Goal: Information Seeking & Learning: Learn about a topic

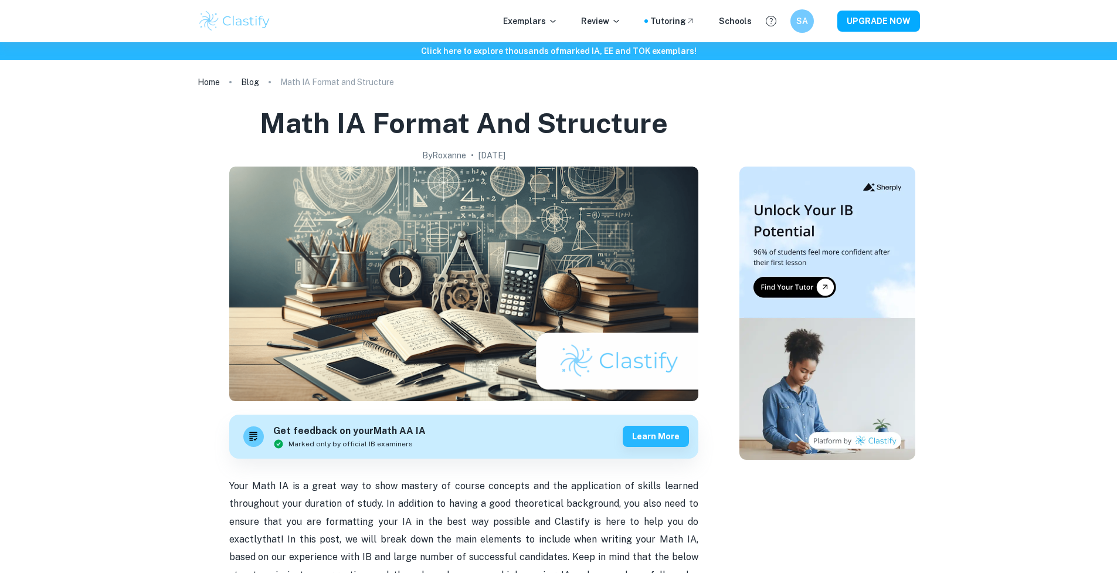
scroll to position [761, 0]
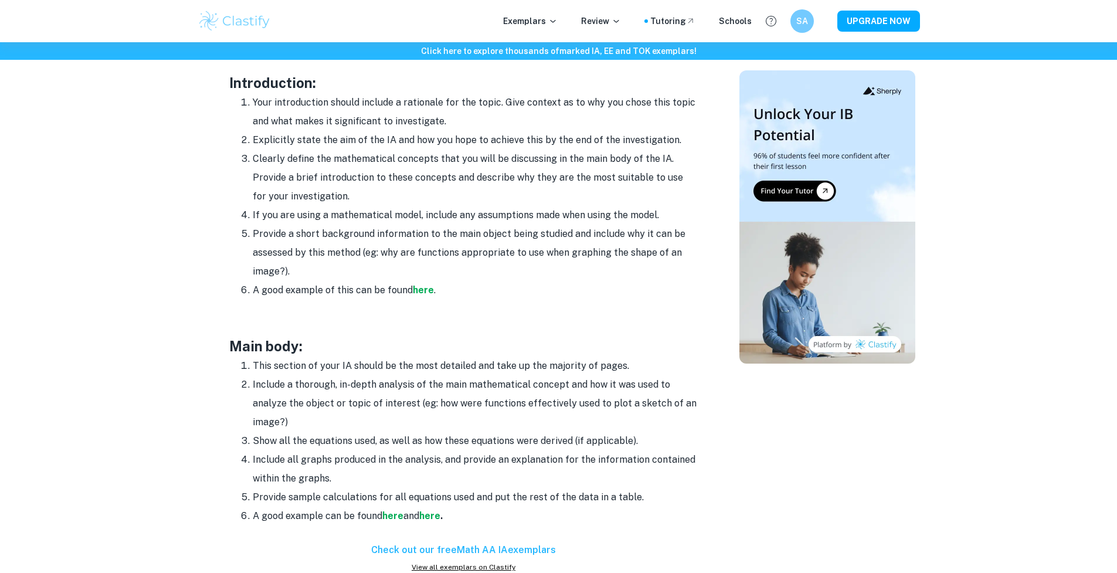
click at [503, 19] on div "Exemplars Review Tutoring Schools SA UPGRADE NOW" at bounding box center [559, 20] width 751 height 23
click at [518, 18] on p "Exemplars" at bounding box center [530, 21] width 55 height 13
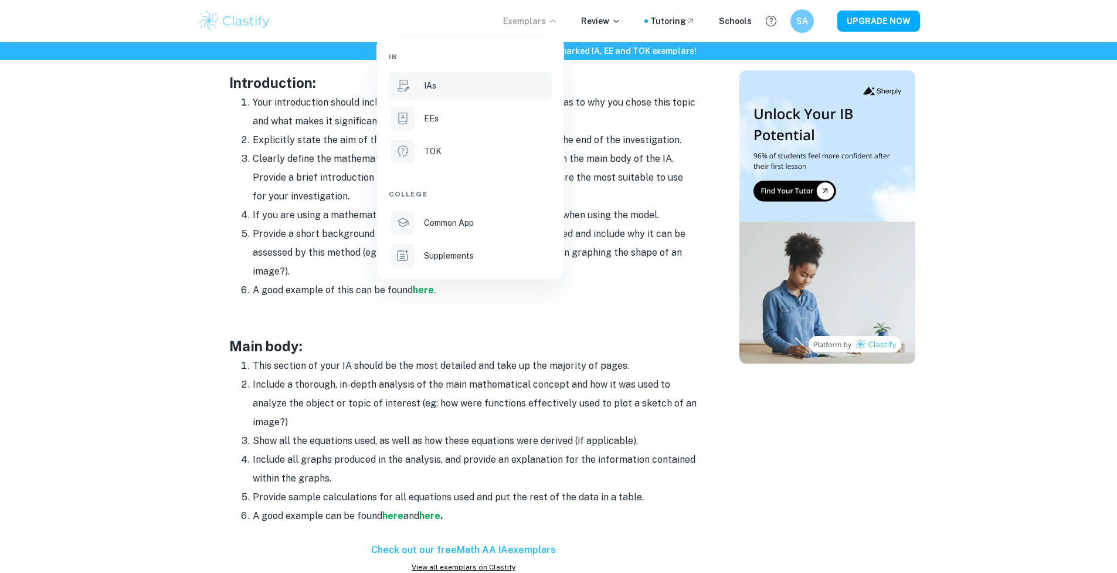
click at [492, 82] on div "IAs" at bounding box center [487, 85] width 126 height 13
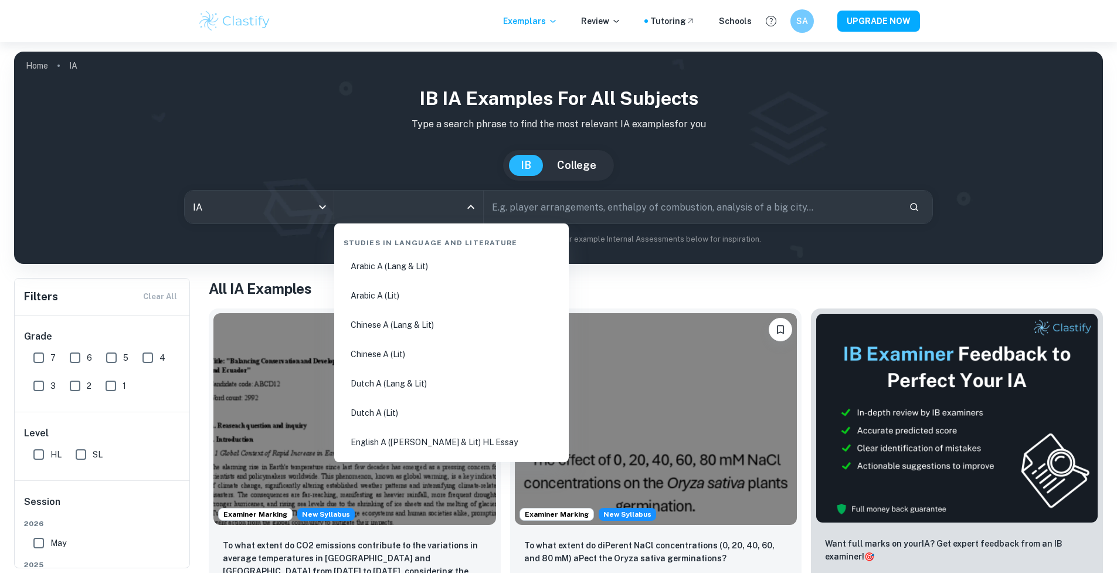
click at [353, 205] on input "All Subjects" at bounding box center [400, 207] width 121 height 22
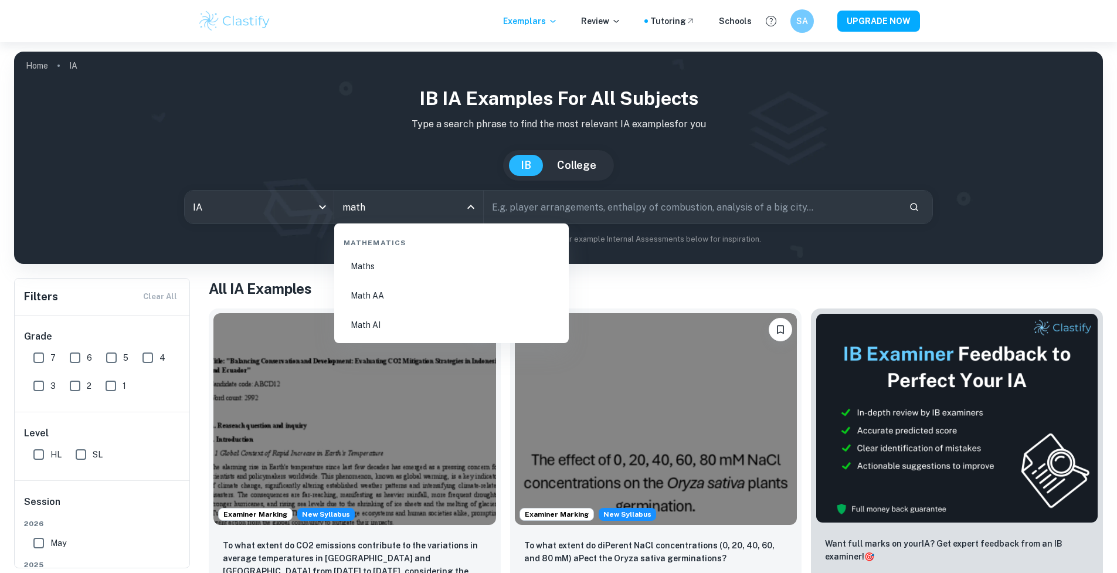
click at [433, 318] on li "Math AI" at bounding box center [451, 324] width 225 height 27
type input "Math AI"
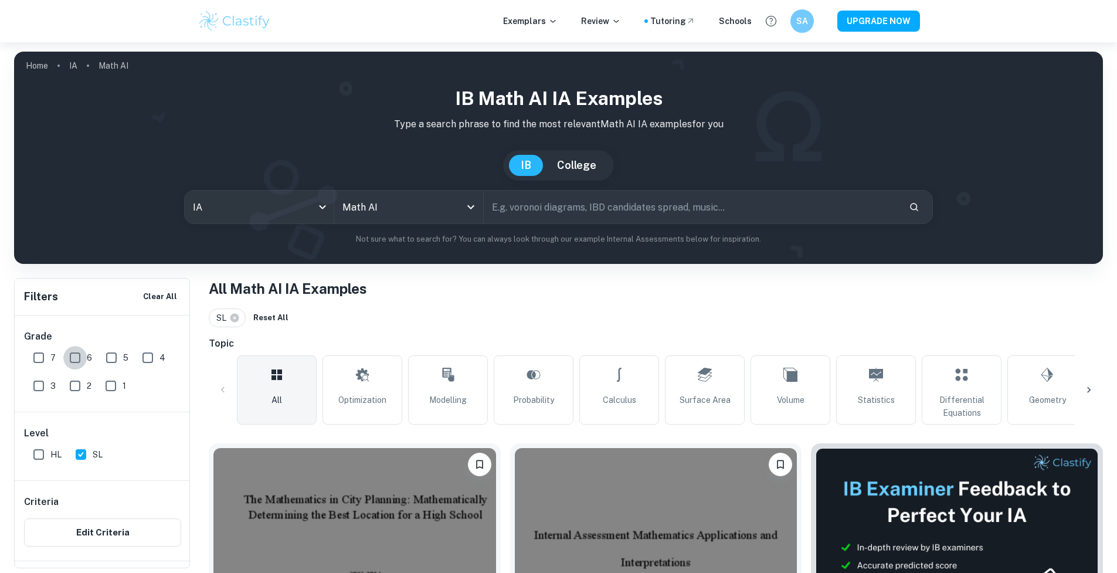
click at [69, 361] on input "6" at bounding box center [74, 357] width 23 height 23
checkbox input "true"
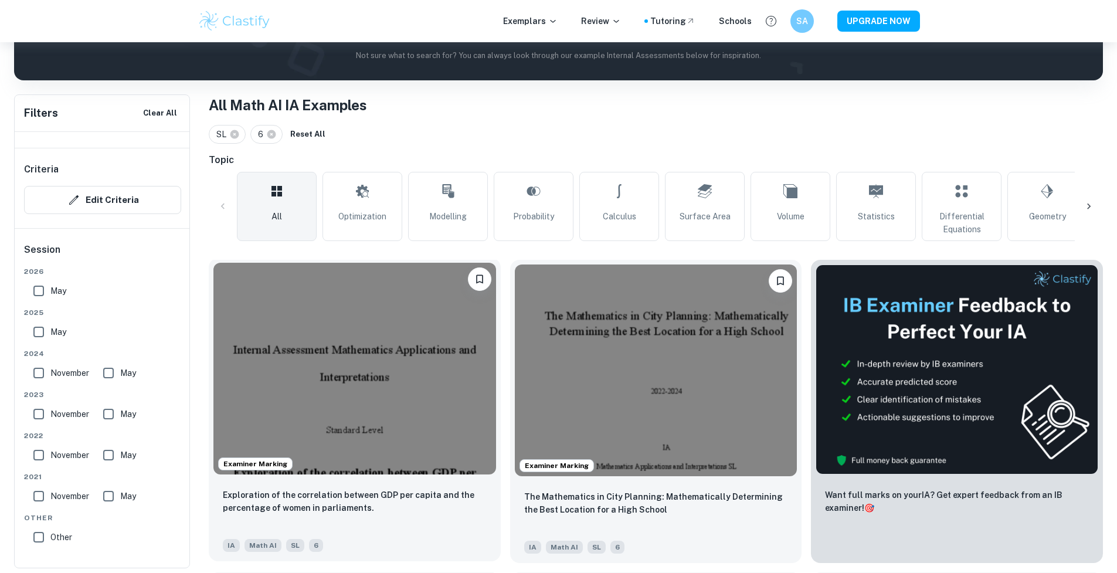
scroll to position [149, 0]
click at [352, 377] on img at bounding box center [354, 369] width 283 height 212
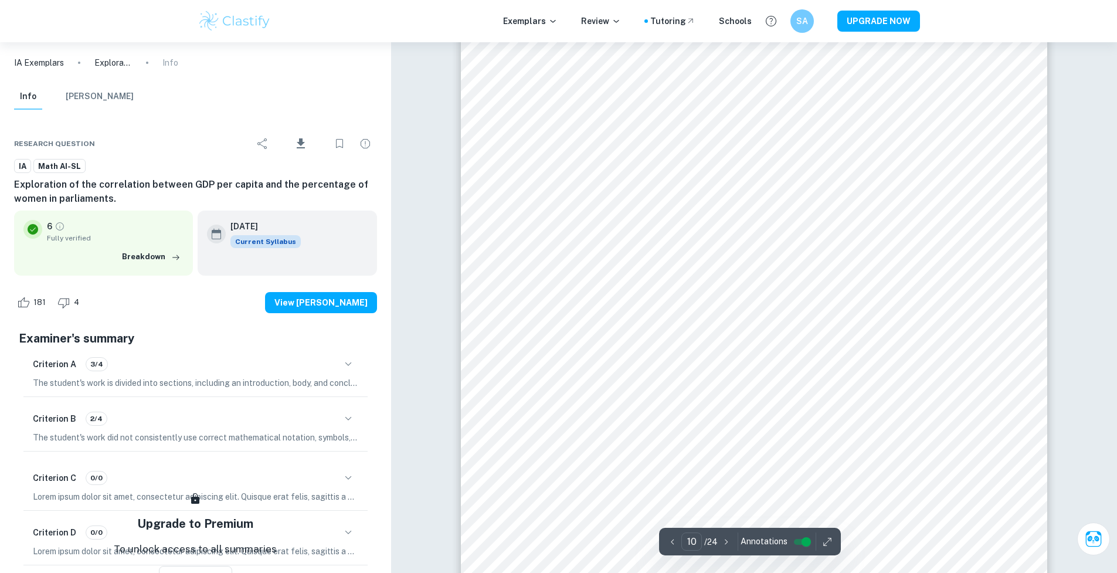
scroll to position [6884, 0]
type input "8"
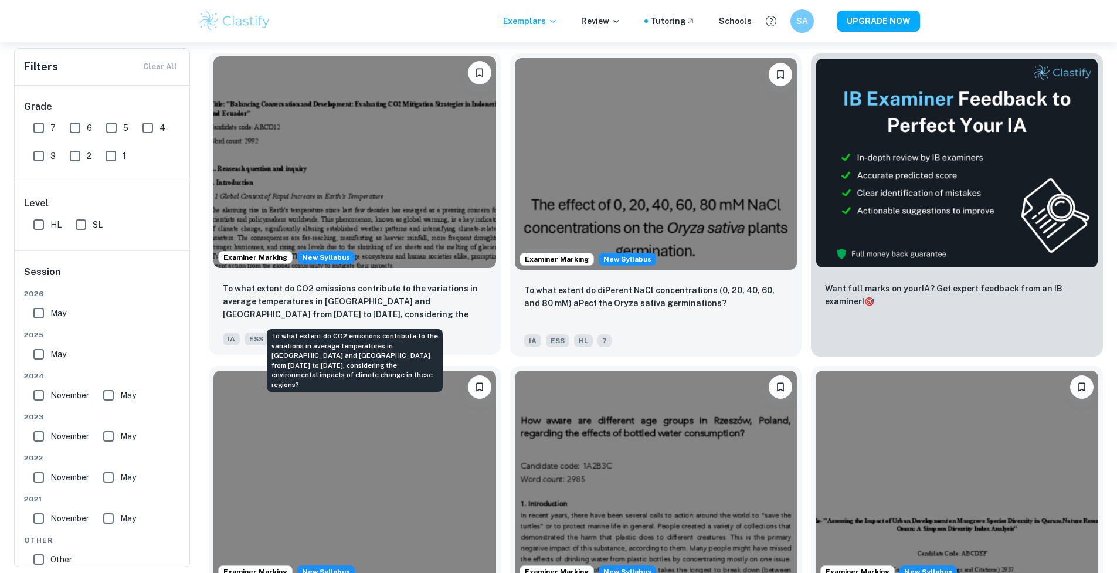
scroll to position [253, 0]
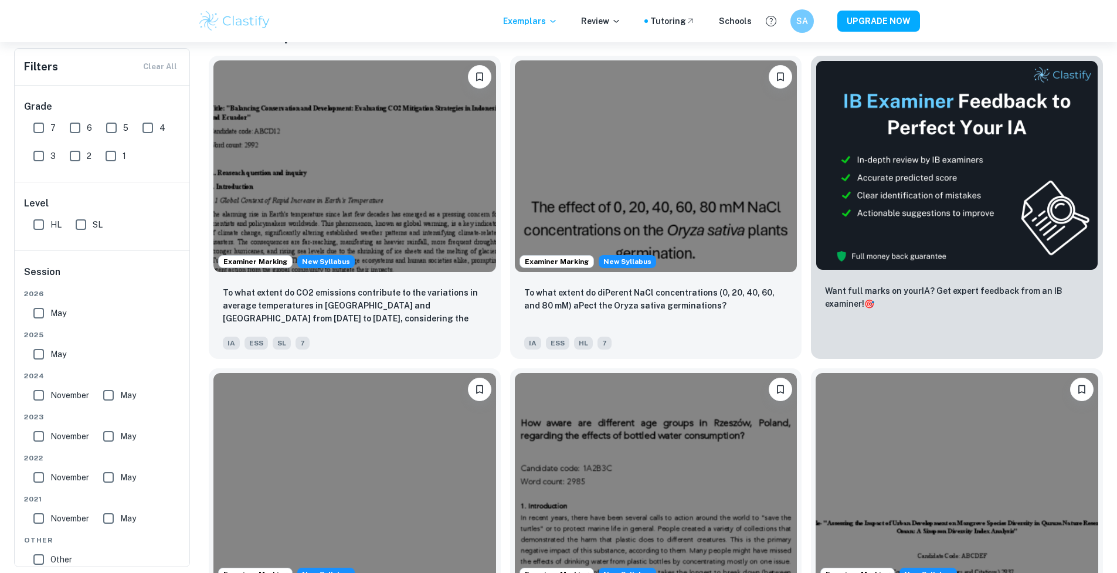
drag, startPoint x: 80, startPoint y: 223, endPoint x: 74, endPoint y: 132, distance: 91.1
click at [80, 223] on input "SL" at bounding box center [80, 224] width 23 height 23
checkbox input "true"
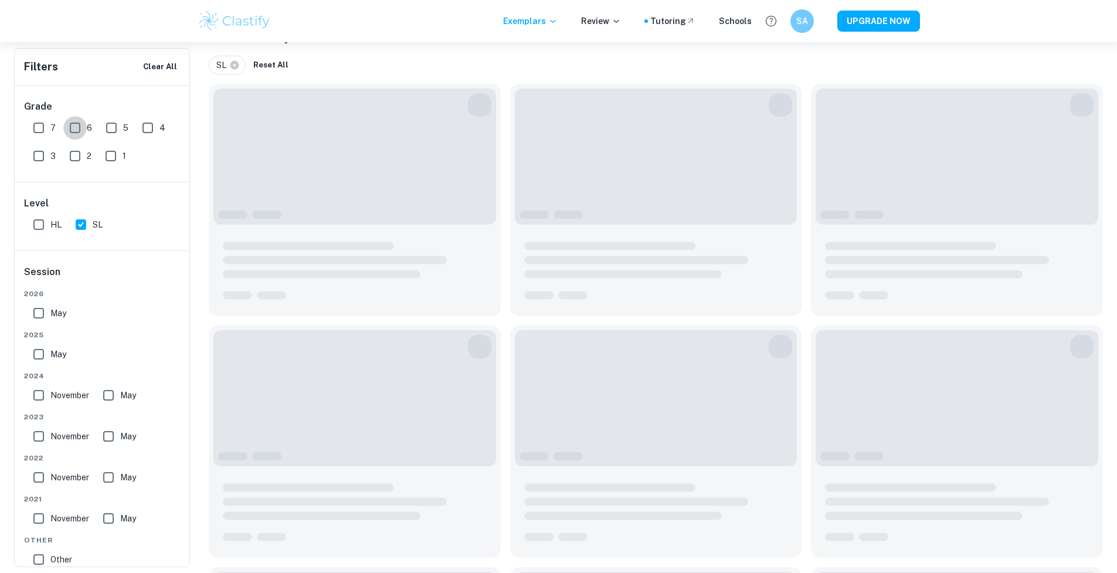
click at [74, 132] on input "6" at bounding box center [74, 127] width 23 height 23
checkbox input "true"
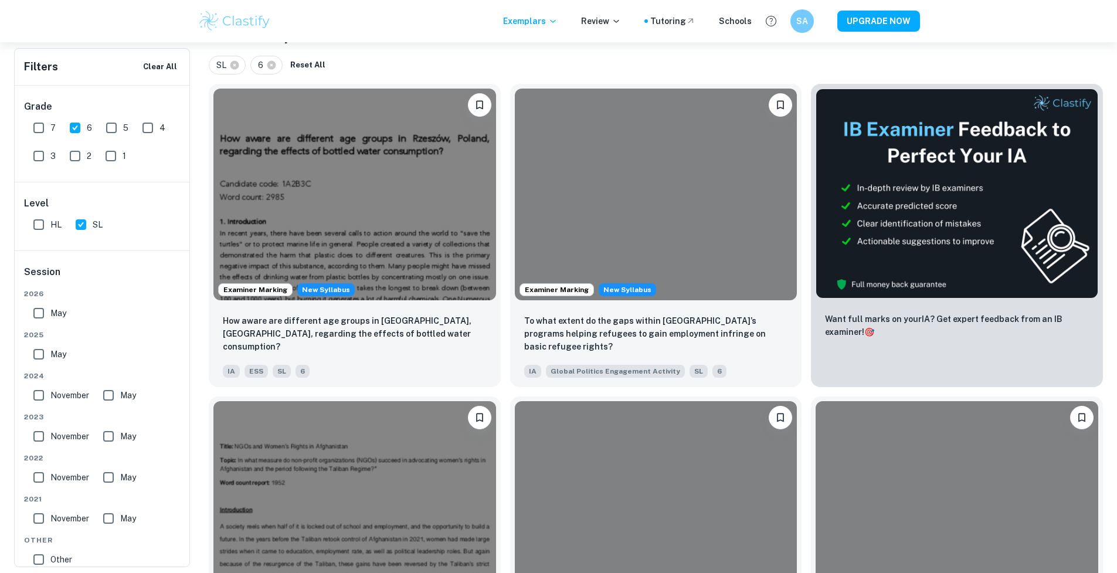
click at [70, 350] on div "May" at bounding box center [52, 352] width 47 height 28
click at [66, 353] on span "May" at bounding box center [58, 354] width 16 height 13
click at [50, 353] on input "May" at bounding box center [38, 354] width 23 height 23
checkbox input "true"
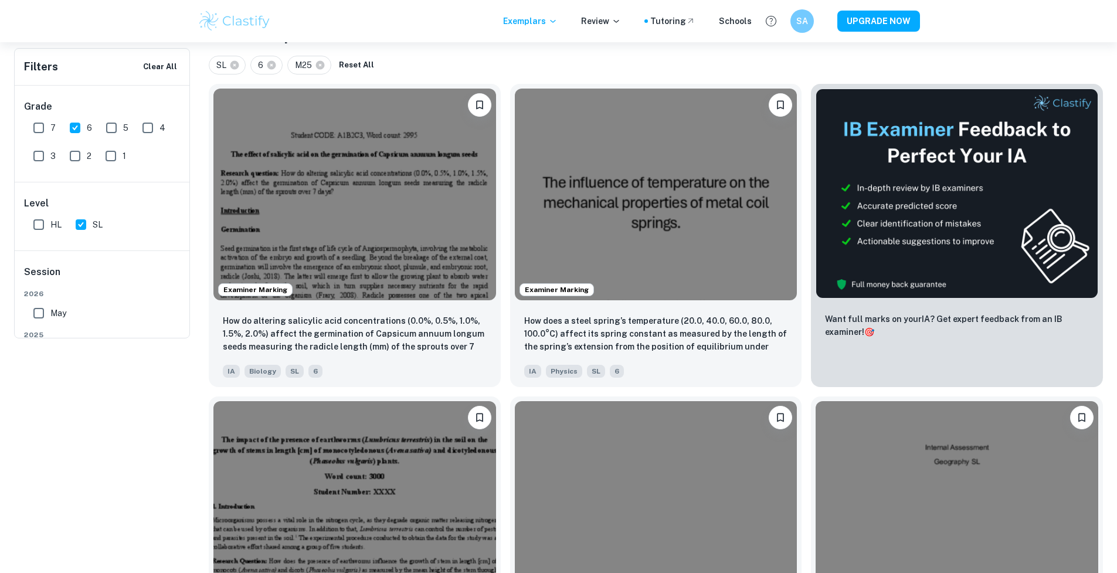
scroll to position [0, 0]
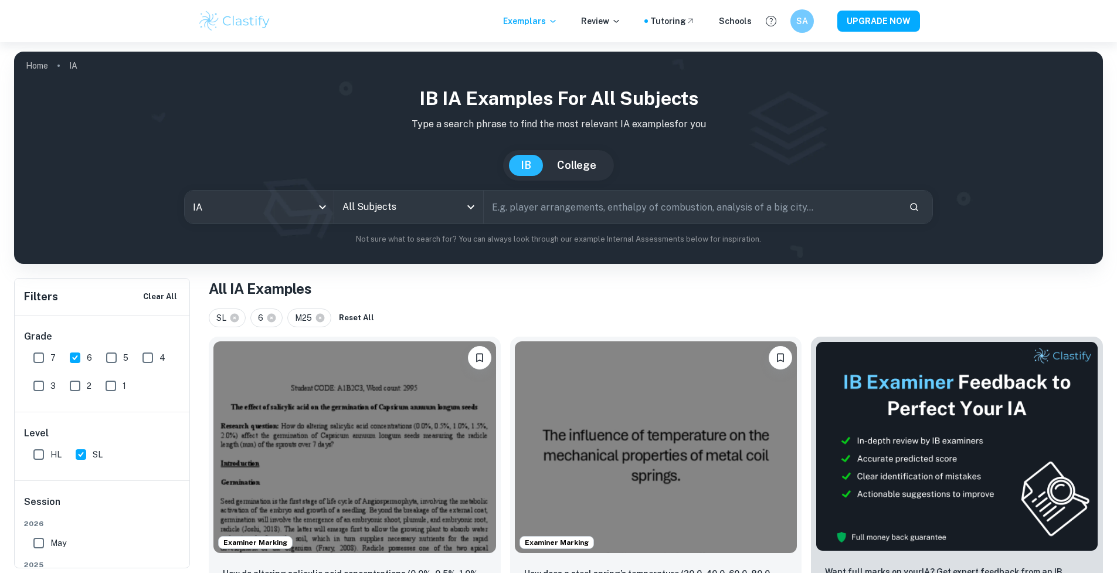
click at [364, 221] on div "All Subjects" at bounding box center [408, 207] width 149 height 33
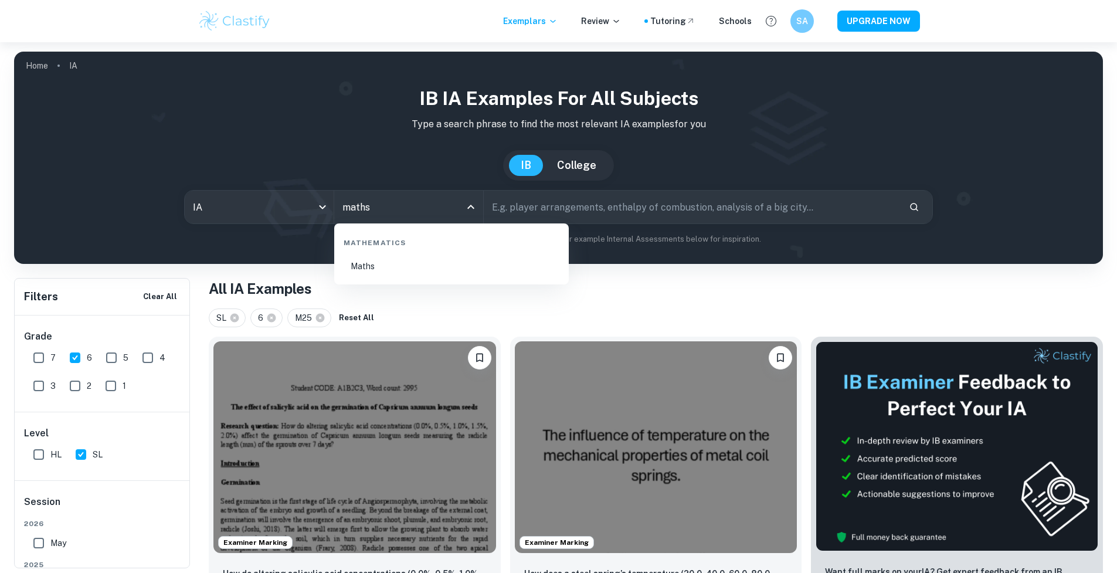
click at [414, 276] on li "Maths" at bounding box center [451, 266] width 225 height 27
type input "Maths"
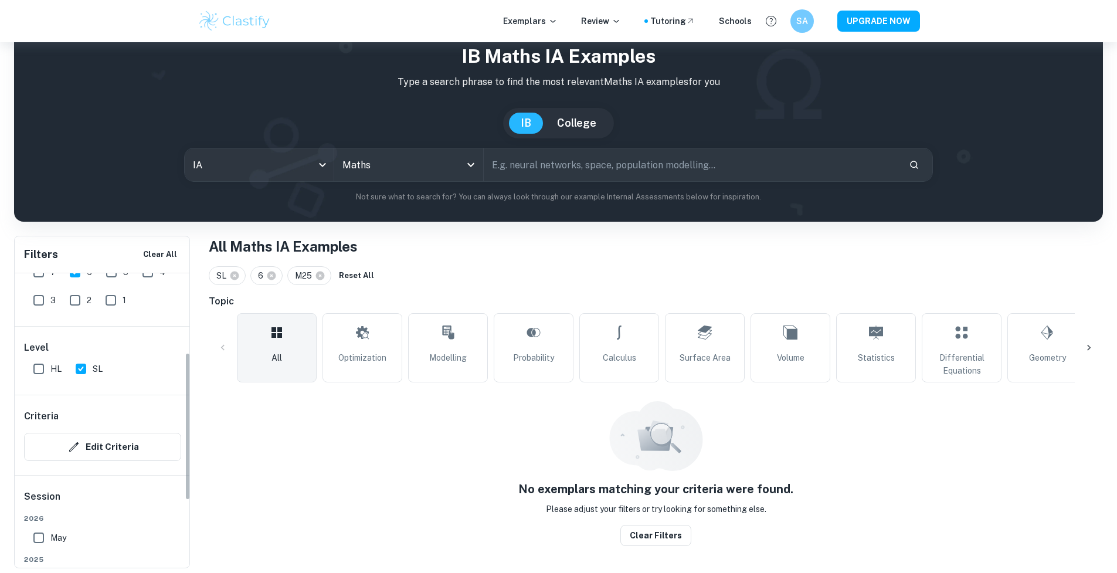
scroll to position [158, 0]
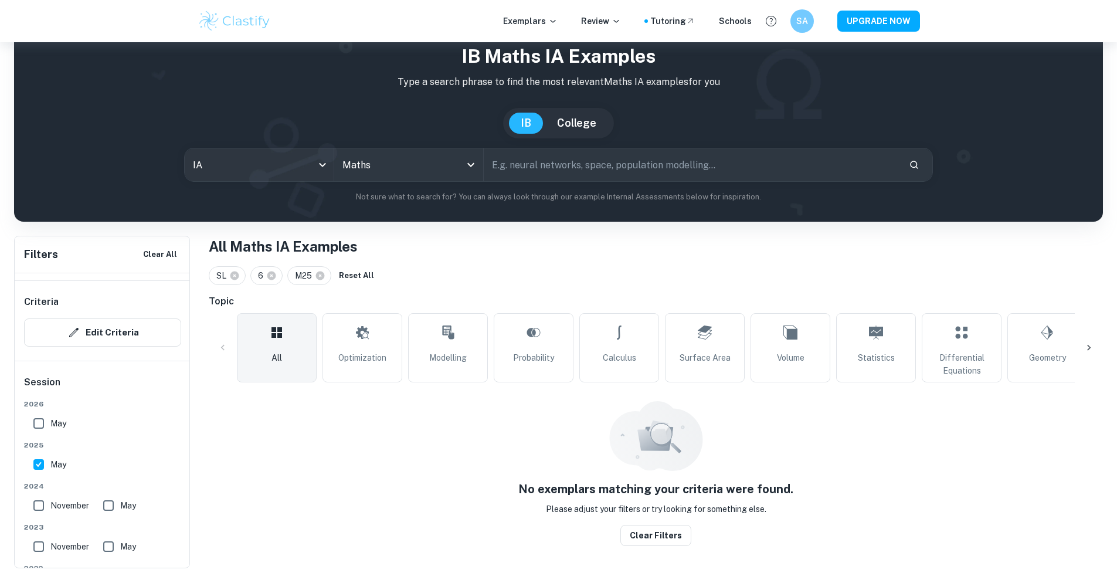
drag, startPoint x: 111, startPoint y: 500, endPoint x: 43, endPoint y: 467, distance: 75.3
click at [111, 500] on input "May" at bounding box center [108, 505] width 23 height 23
checkbox input "true"
click at [43, 467] on input "May" at bounding box center [38, 464] width 23 height 23
checkbox input "false"
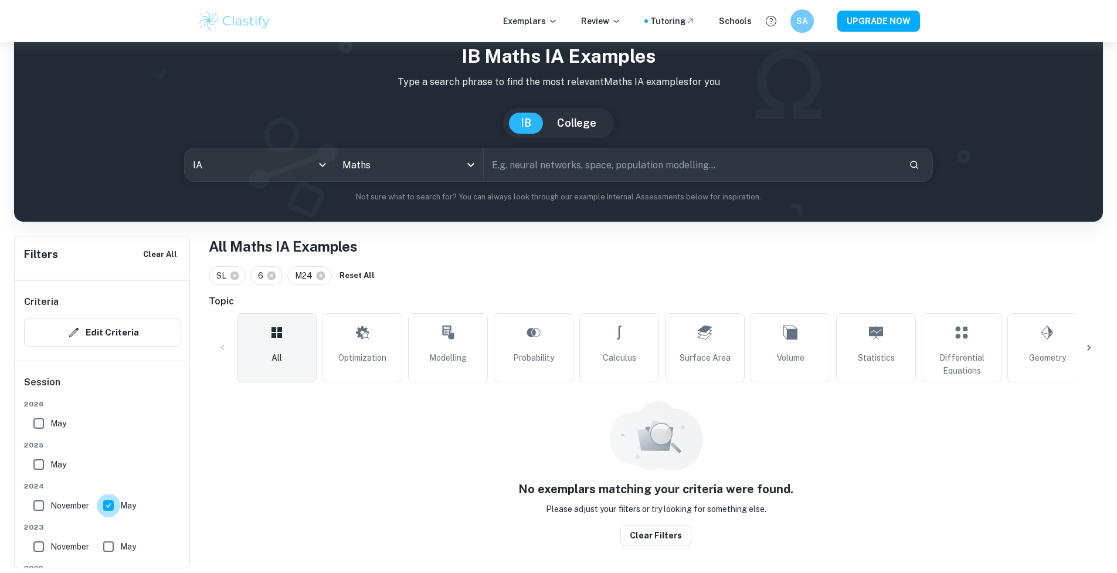
click at [117, 506] on input "May" at bounding box center [108, 505] width 23 height 23
checkbox input "false"
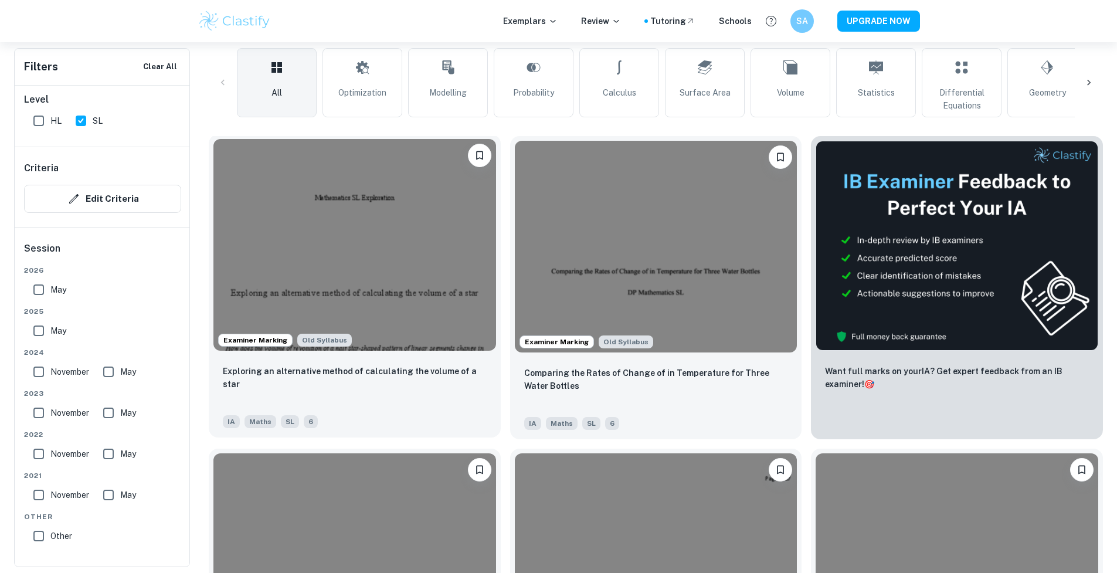
scroll to position [104, 0]
click at [426, 283] on img at bounding box center [354, 245] width 283 height 212
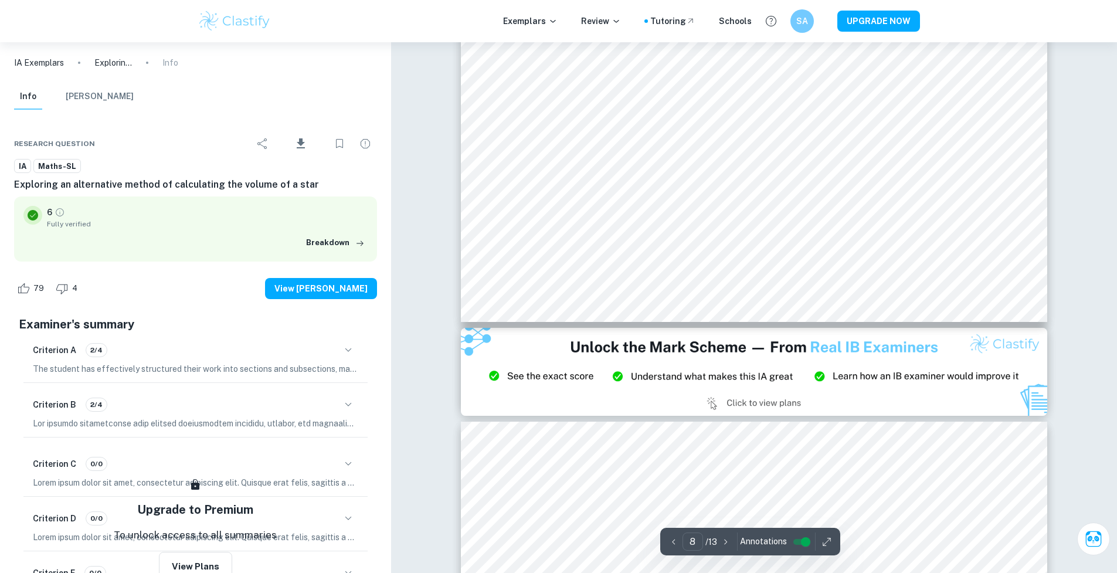
scroll to position [5475, 0]
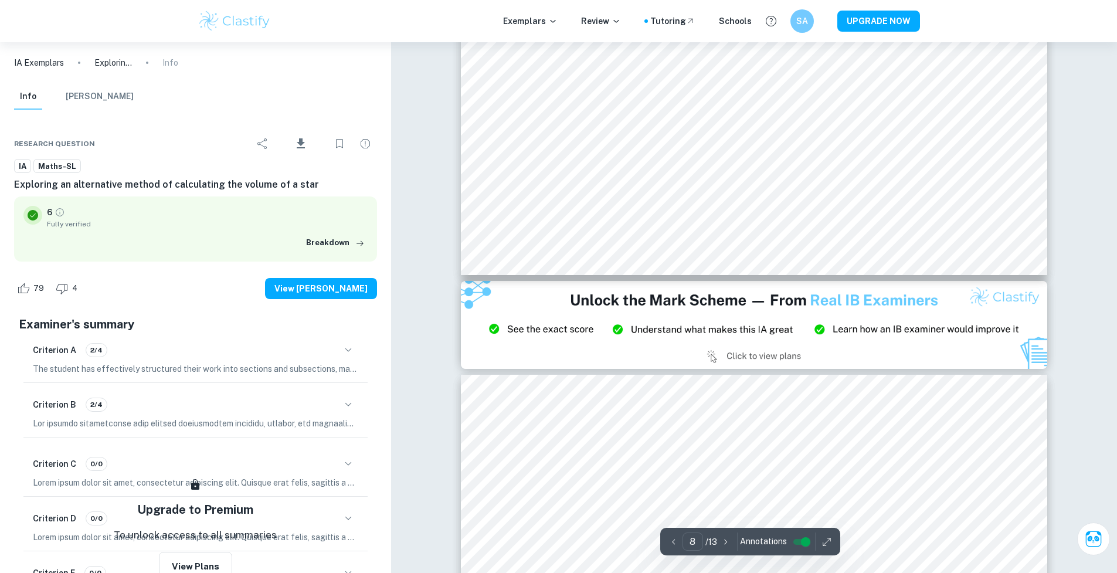
type input "9"
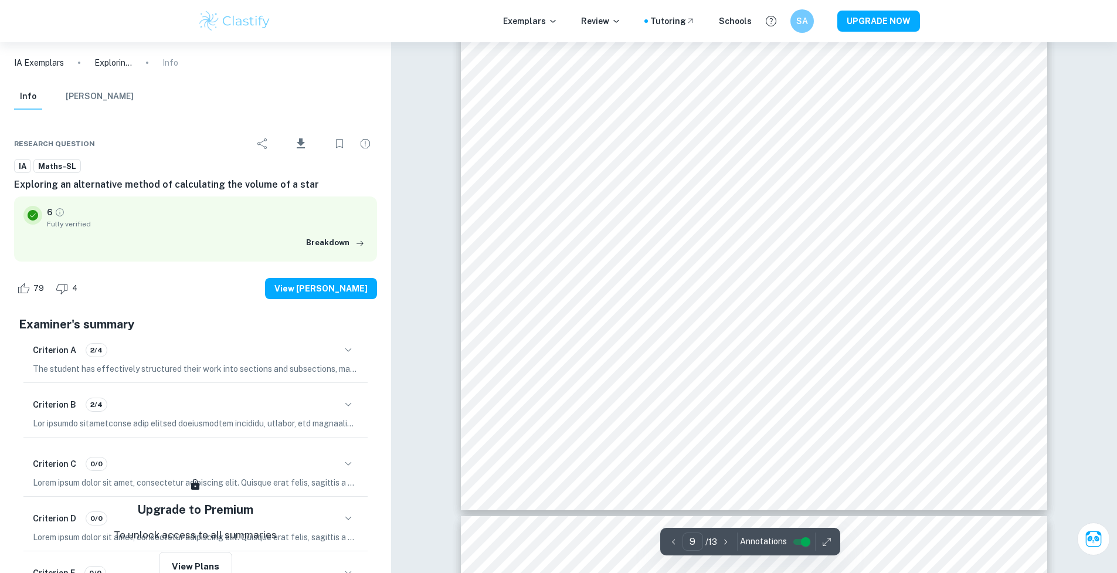
scroll to position [6850, 0]
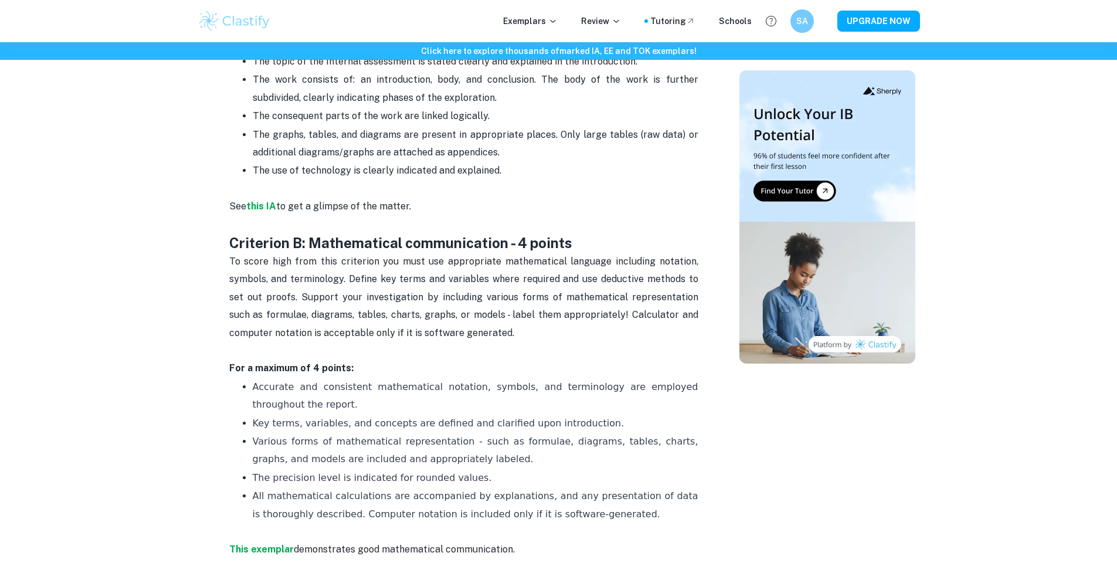
scroll to position [862, 0]
